Goal: Browse casually

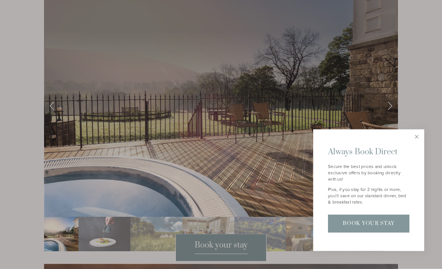
scroll to position [1259, 0]
click at [417, 144] on link "Close" at bounding box center [416, 137] width 13 height 13
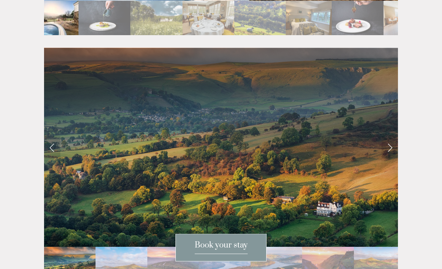
scroll to position [1475, 0]
click at [390, 136] on link "Next Slide" at bounding box center [390, 147] width 16 height 22
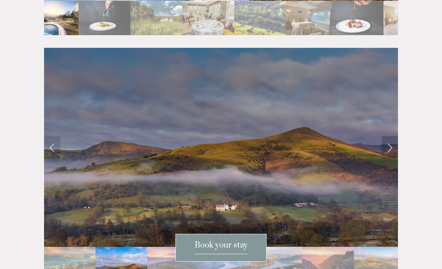
click at [390, 136] on link "Next Slide" at bounding box center [390, 147] width 16 height 22
click at [389, 136] on link "Next Slide" at bounding box center [390, 147] width 16 height 22
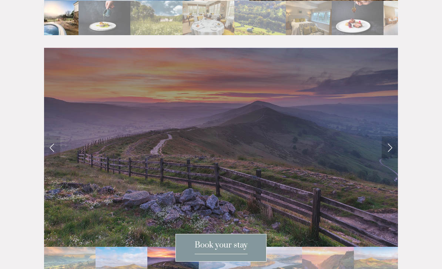
click at [389, 136] on link "Next Slide" at bounding box center [390, 147] width 16 height 22
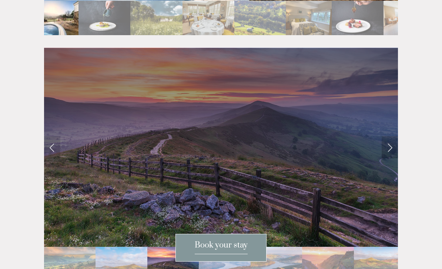
click at [389, 136] on link "Next Slide" at bounding box center [390, 147] width 16 height 22
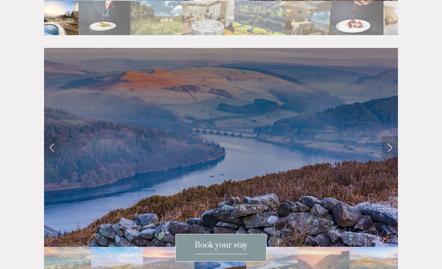
click at [389, 136] on link "Next Slide" at bounding box center [390, 147] width 16 height 22
click at [388, 136] on link "Next Slide" at bounding box center [390, 147] width 16 height 22
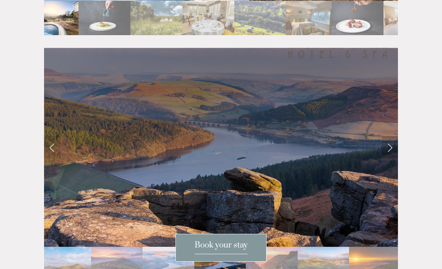
click at [388, 136] on link "Next Slide" at bounding box center [390, 147] width 16 height 22
click at [391, 136] on link "Next Slide" at bounding box center [390, 147] width 16 height 22
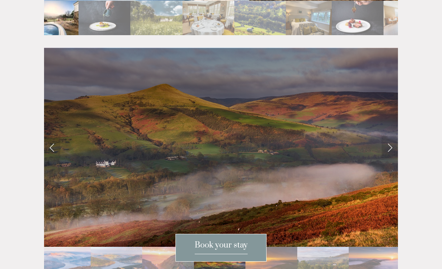
click at [321, 249] on img "Slide 9" at bounding box center [322, 264] width 51 height 34
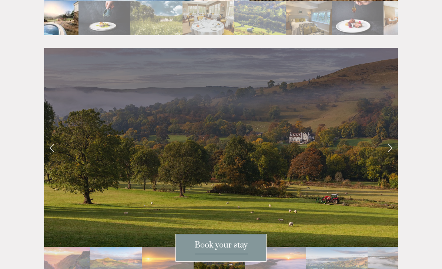
click at [337, 250] on img "Slide 11" at bounding box center [336, 264] width 61 height 34
click at [349, 252] on img "Slide 11" at bounding box center [336, 264] width 61 height 34
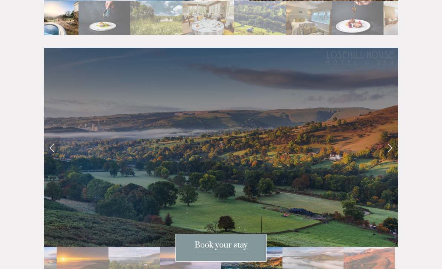
click at [353, 252] on img "Slide 13" at bounding box center [369, 264] width 51 height 34
click at [370, 253] on img "Slide 13" at bounding box center [369, 264] width 51 height 34
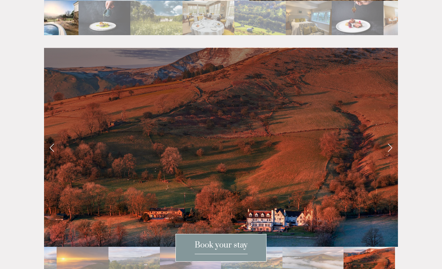
click at [382, 255] on img "Slide 13" at bounding box center [369, 264] width 51 height 34
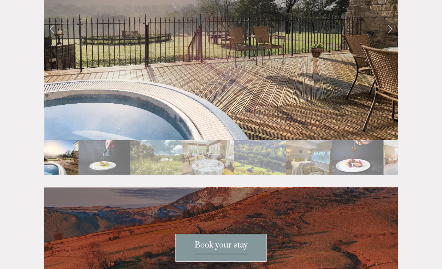
scroll to position [1225, 0]
